Goal: Navigation & Orientation: Find specific page/section

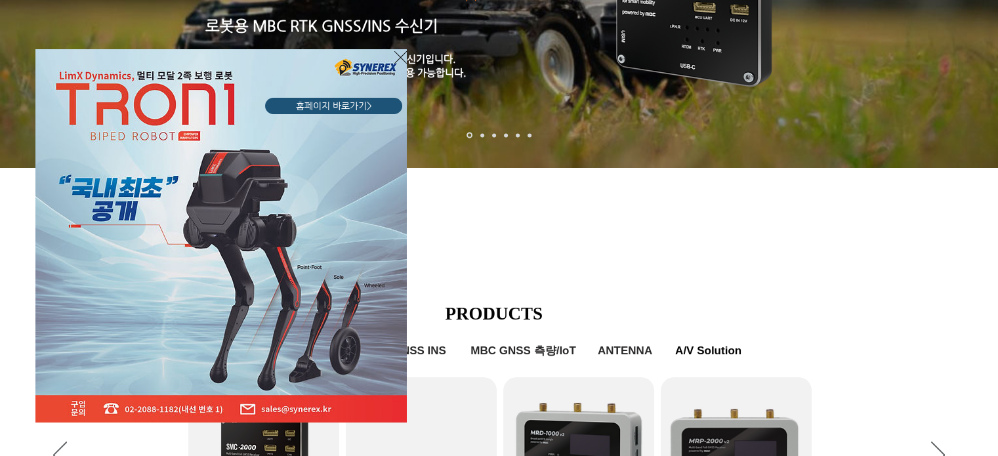
click at [407, 51] on div "LimX Dinamics" at bounding box center [499, 228] width 998 height 456
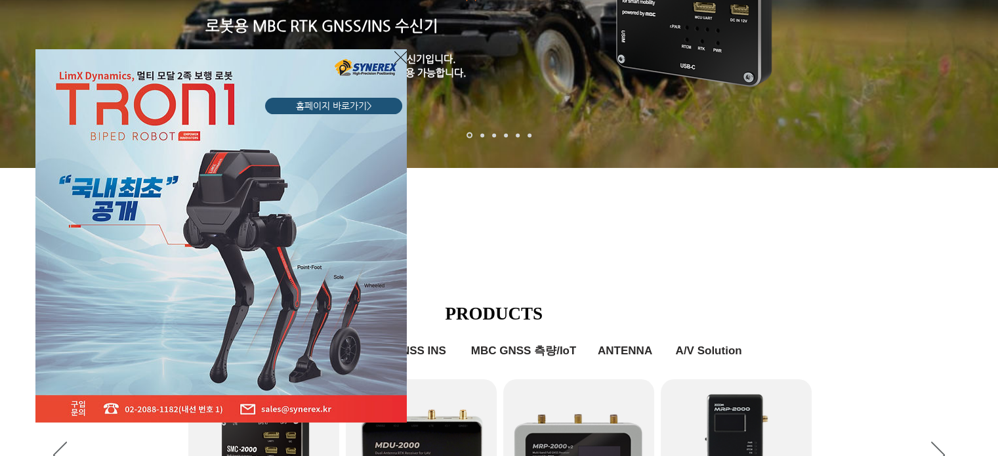
click at [403, 52] on icon "사이트로 돌아가기" at bounding box center [400, 57] width 12 height 16
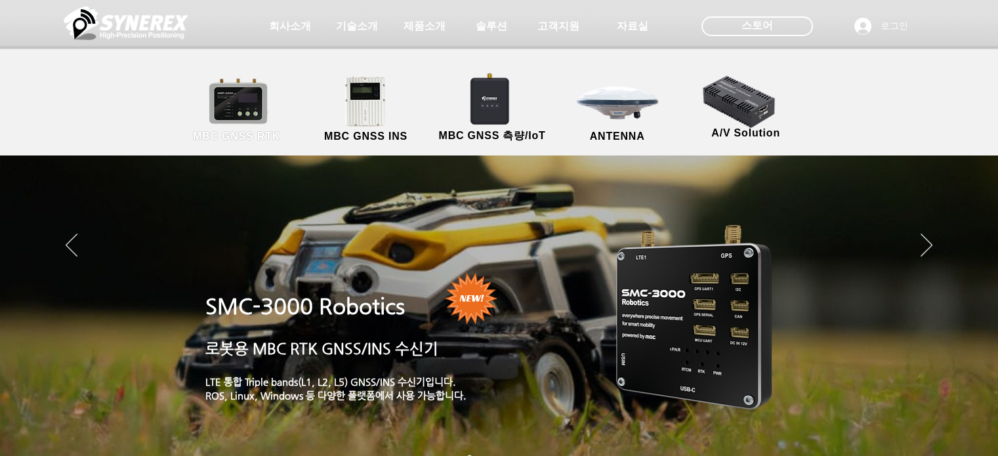
click at [257, 102] on link "MBC GNSS RTK" at bounding box center [237, 109] width 118 height 69
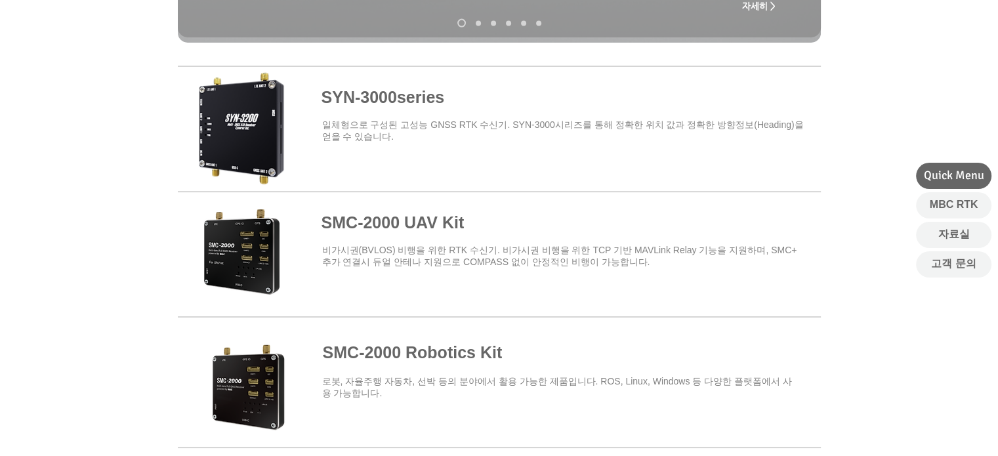
scroll to position [591, 0]
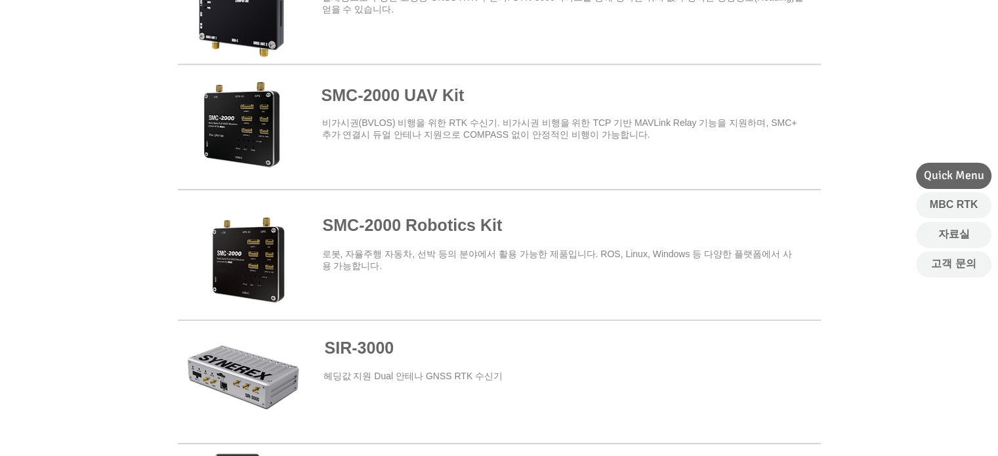
click at [400, 230] on span at bounding box center [499, 249] width 643 height 115
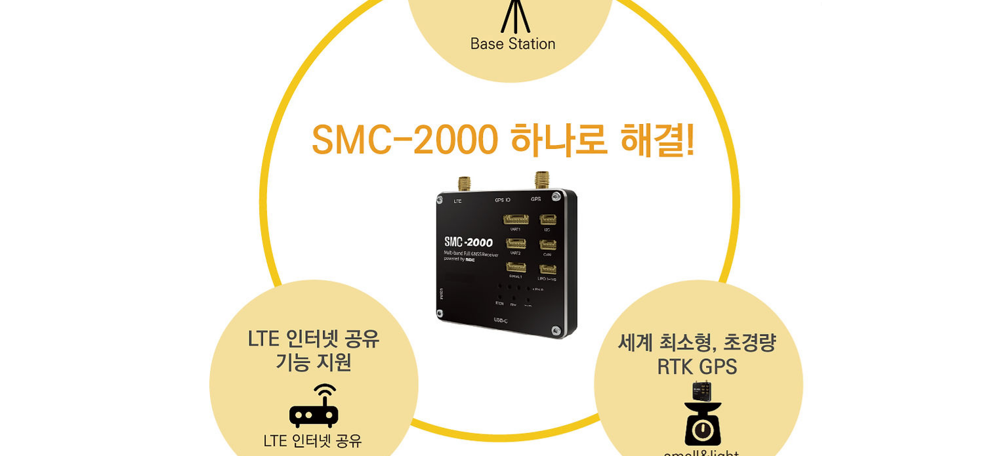
scroll to position [3938, 0]
